Goal: Information Seeking & Learning: Learn about a topic

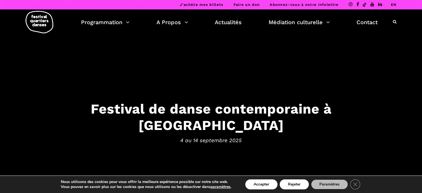
scroll to position [56, 0]
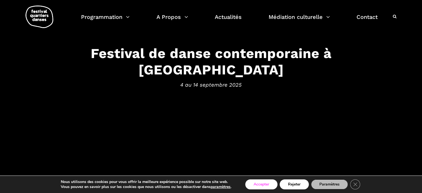
click at [263, 182] on button "Accepter" at bounding box center [261, 184] width 32 height 10
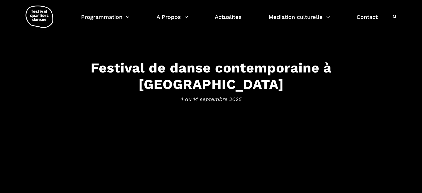
scroll to position [27, 0]
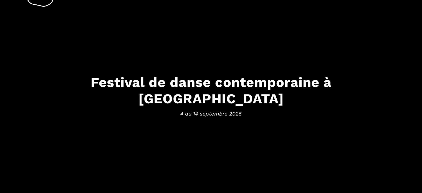
click at [197, 93] on h3 "Festival de danse contemporaine à [GEOGRAPHIC_DATA]" at bounding box center [211, 90] width 344 height 33
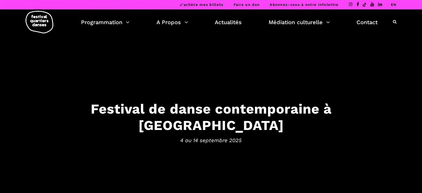
click at [198, 114] on h3 "Festival de danse contemporaine à [GEOGRAPHIC_DATA]" at bounding box center [211, 117] width 344 height 33
drag, startPoint x: 146, startPoint y: 37, endPoint x: 109, endPoint y: 21, distance: 40.0
click at [109, 21] on link "Programmation" at bounding box center [105, 21] width 49 height 9
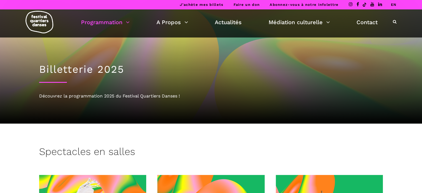
click at [107, 18] on link "Programmation" at bounding box center [105, 21] width 49 height 9
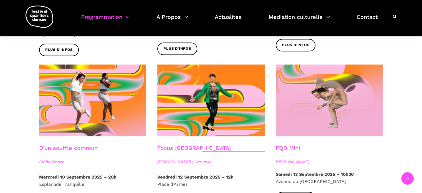
scroll to position [575, 0]
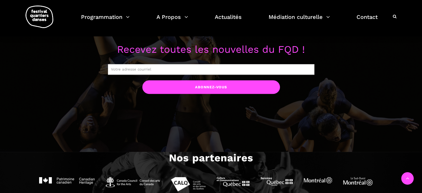
scroll to position [305, 0]
